Goal: Information Seeking & Learning: Learn about a topic

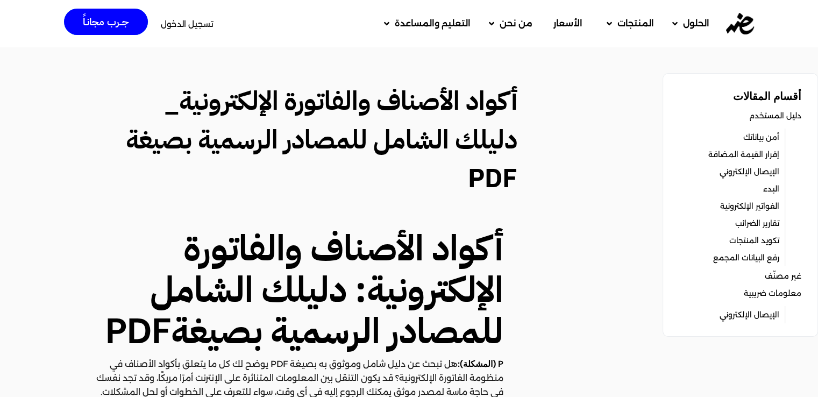
click at [766, 237] on link "تكويد المنتجات" at bounding box center [754, 240] width 50 height 15
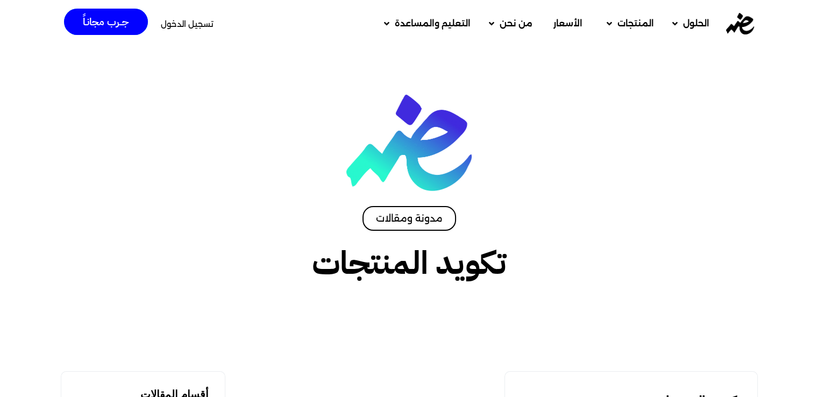
scroll to position [346, 0]
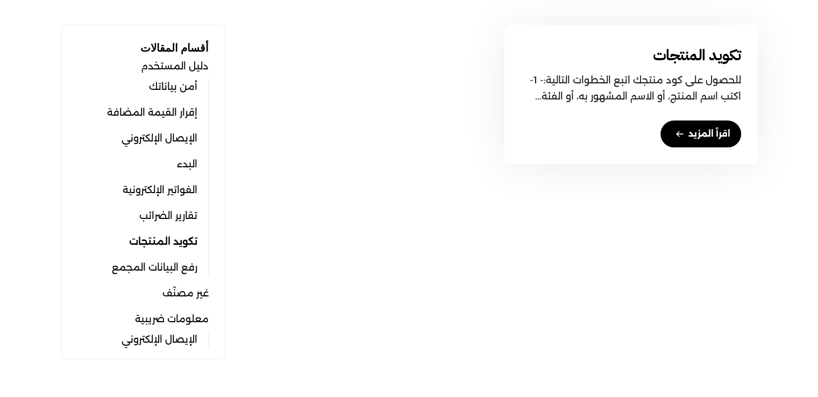
click at [708, 130] on link "اقرأ المزيد" at bounding box center [700, 133] width 81 height 27
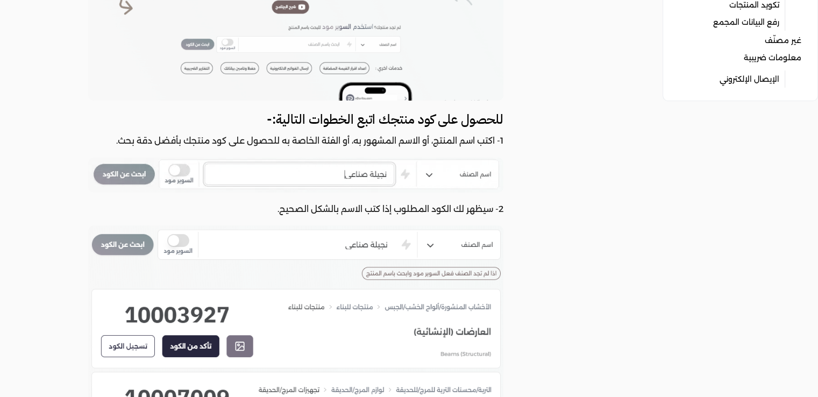
scroll to position [237, 0]
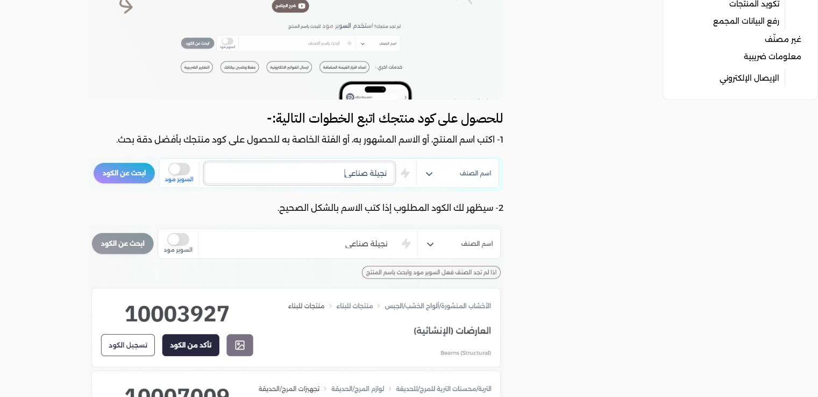
click at [471, 170] on img at bounding box center [295, 173] width 415 height 35
click at [373, 172] on img at bounding box center [295, 173] width 415 height 35
click at [132, 172] on img at bounding box center [295, 173] width 415 height 35
click at [428, 173] on img at bounding box center [295, 173] width 415 height 35
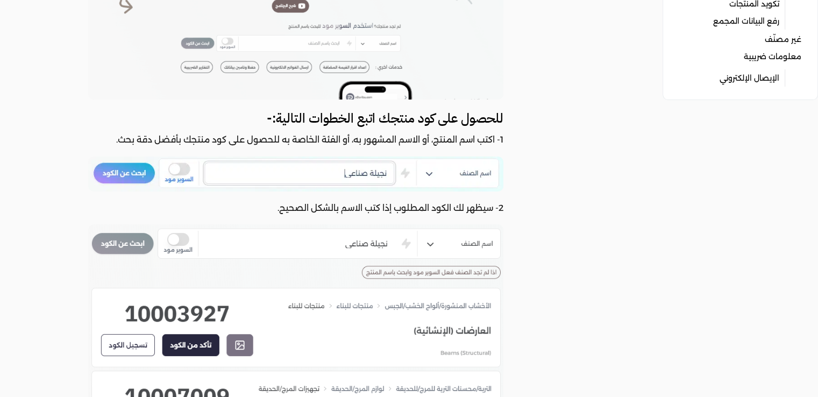
click at [428, 173] on img at bounding box center [295, 173] width 415 height 35
click at [428, 175] on img at bounding box center [295, 173] width 415 height 35
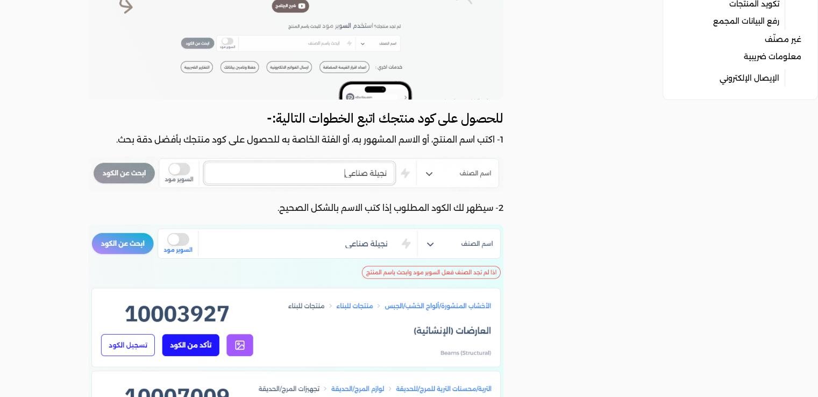
click at [430, 246] on img at bounding box center [295, 342] width 415 height 236
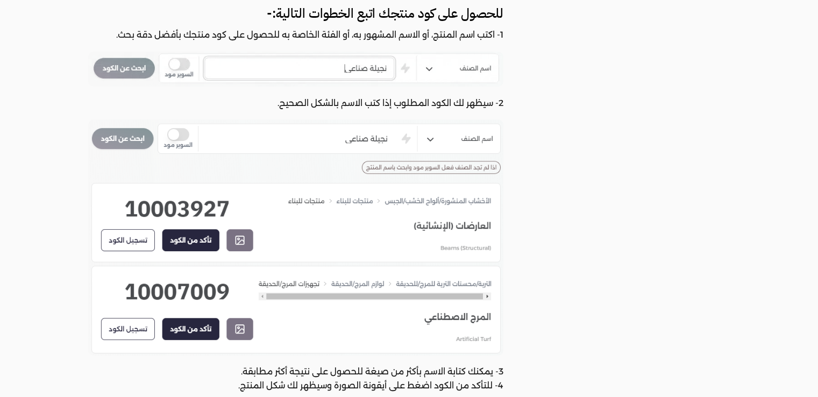
scroll to position [0, 0]
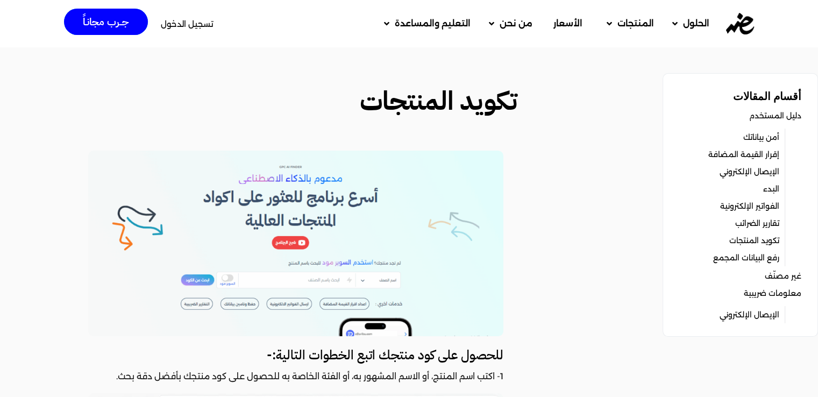
click at [360, 278] on img at bounding box center [295, 244] width 415 height 186
click at [366, 280] on img at bounding box center [295, 244] width 415 height 186
click at [327, 278] on img at bounding box center [295, 244] width 415 height 186
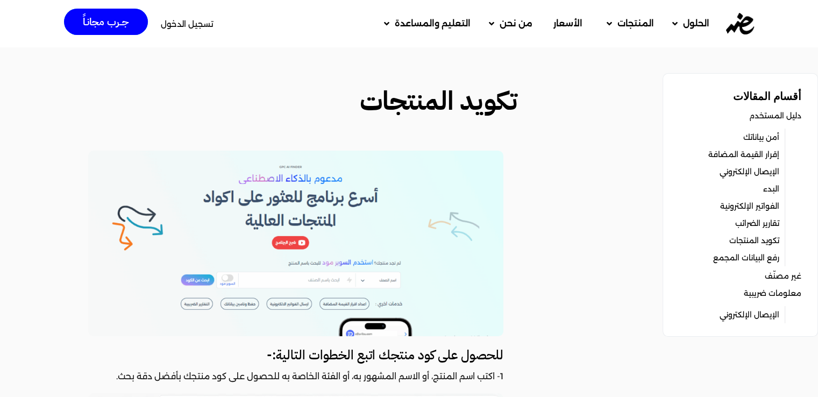
click at [402, 331] on img at bounding box center [295, 244] width 415 height 186
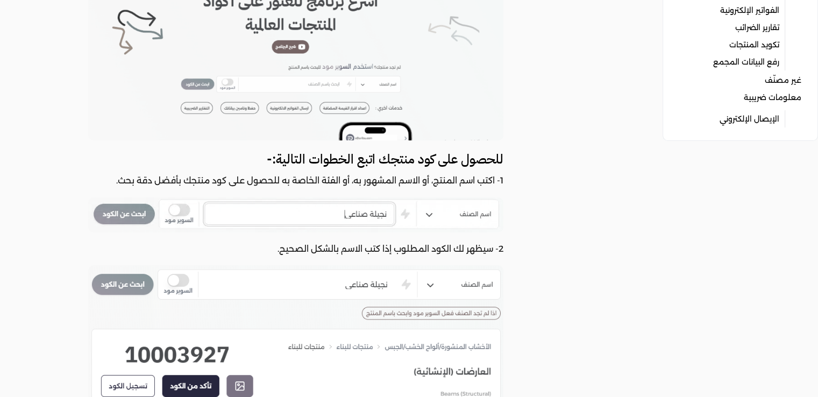
scroll to position [215, 0]
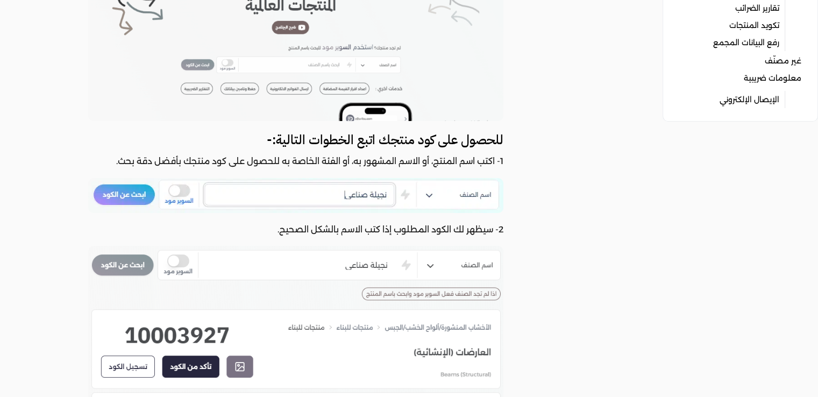
click at [339, 193] on img at bounding box center [295, 195] width 415 height 35
click at [426, 196] on img at bounding box center [295, 195] width 415 height 35
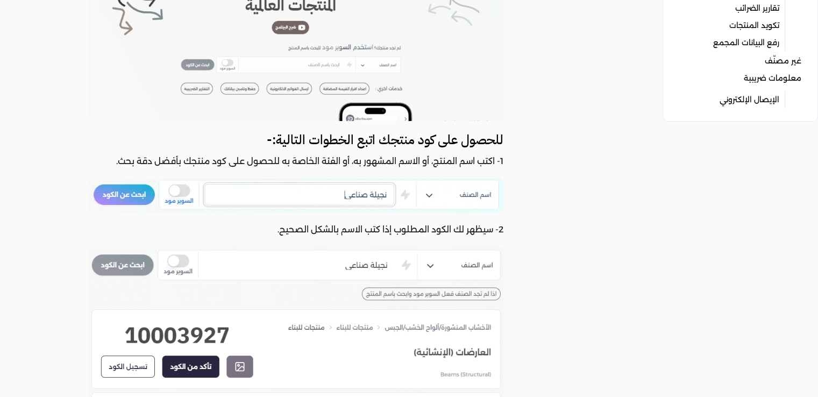
click at [426, 196] on img at bounding box center [295, 195] width 415 height 35
